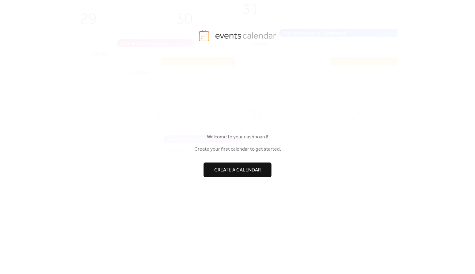
click at [225, 169] on span "Create a calendar" at bounding box center [237, 169] width 47 height 7
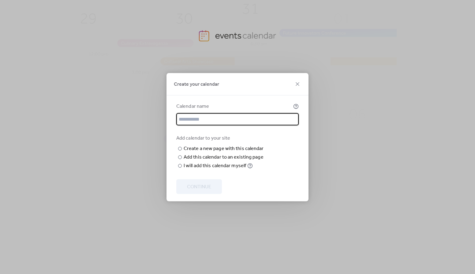
click at [200, 113] on input "text" at bounding box center [237, 119] width 122 height 12
type input "******"
click at [283, 167] on div "Add calendar to your site ​ Create a new page with this calendar New page name …" at bounding box center [237, 151] width 122 height 35
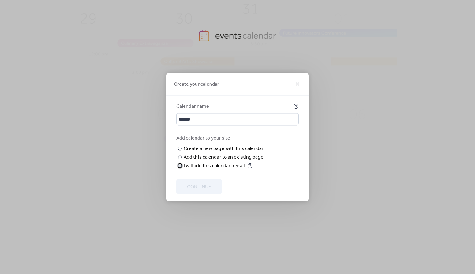
click at [180, 167] on div at bounding box center [180, 166] width 4 height 4
click at [194, 187] on span "Continue" at bounding box center [199, 186] width 24 height 7
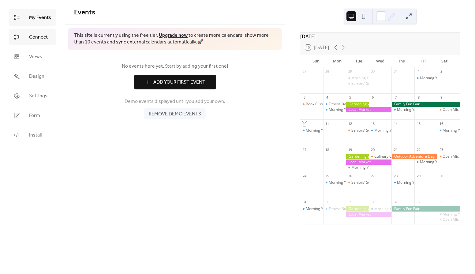
click at [44, 40] on span "Connect" at bounding box center [38, 37] width 19 height 7
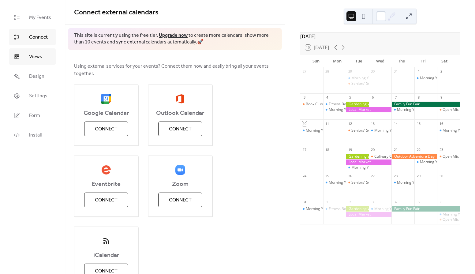
click at [36, 53] on span "Views" at bounding box center [35, 56] width 13 height 7
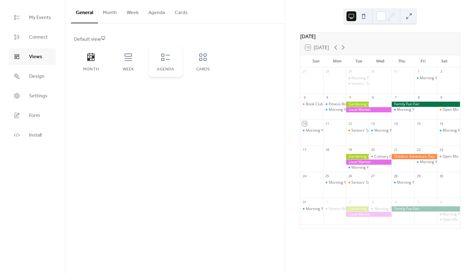
click at [176, 62] on div "Agenda" at bounding box center [166, 61] width 34 height 31
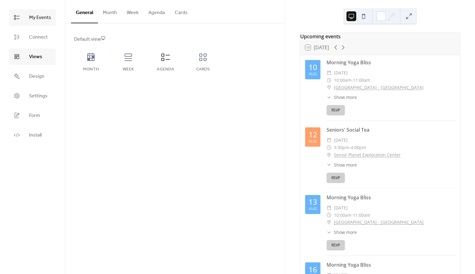
click at [31, 18] on span "My Events" at bounding box center [40, 17] width 22 height 7
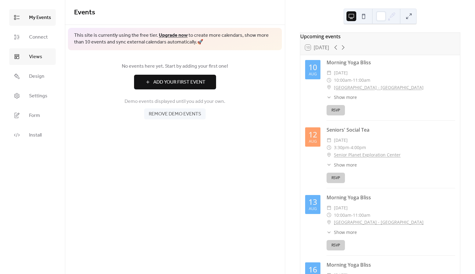
click at [33, 56] on span "Views" at bounding box center [35, 56] width 13 height 7
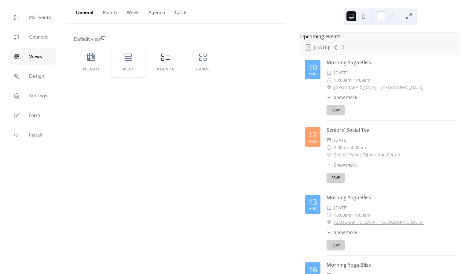
click at [121, 61] on div "Week" at bounding box center [128, 61] width 34 height 31
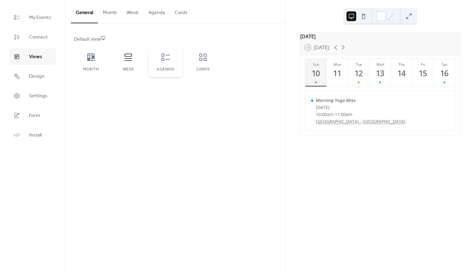
click at [159, 66] on div "Agenda" at bounding box center [166, 61] width 34 height 31
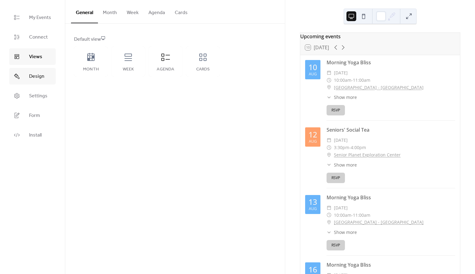
click at [33, 74] on span "Design" at bounding box center [36, 76] width 15 height 7
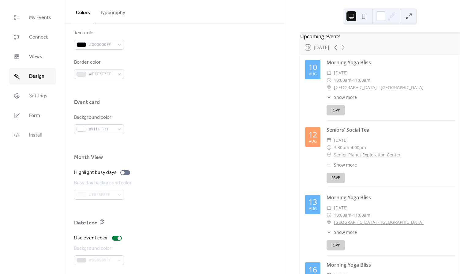
scroll to position [343, 0]
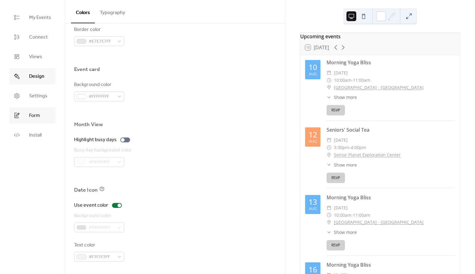
click at [35, 119] on span "Form" at bounding box center [34, 115] width 11 height 7
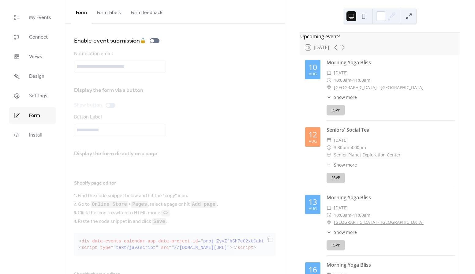
click at [29, 105] on ul "My Events Connect Views Design Settings Form Install" at bounding box center [32, 76] width 47 height 134
click at [44, 92] on span "Settings" at bounding box center [38, 95] width 18 height 7
